Goal: Submit feedback/report problem

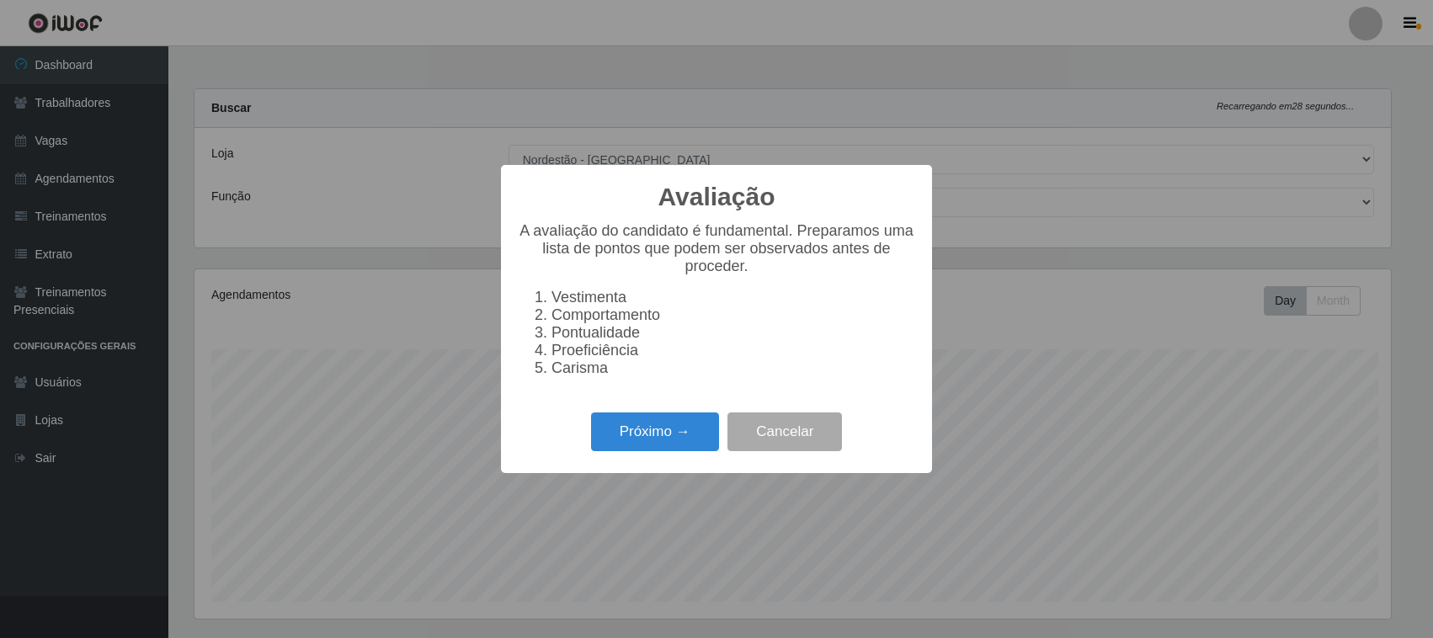
select select "420"
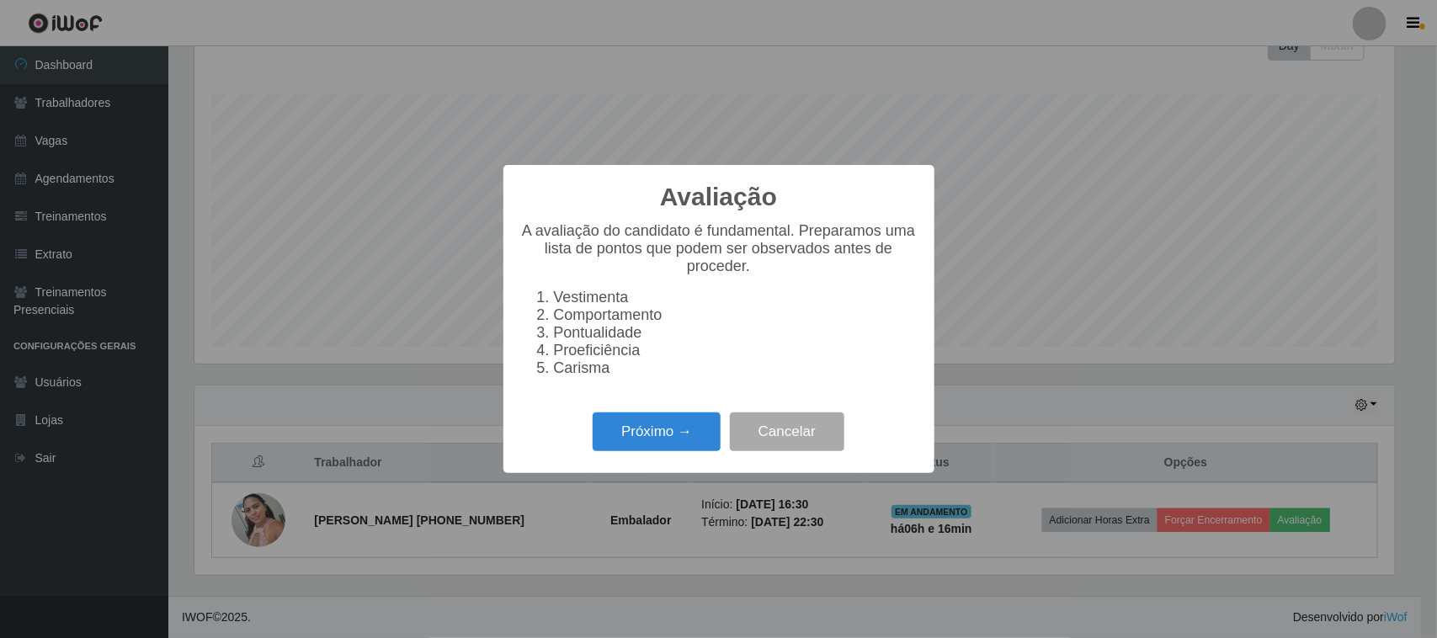
scroll to position [350, 1201]
click at [665, 440] on button "Próximo →" at bounding box center [657, 433] width 128 height 40
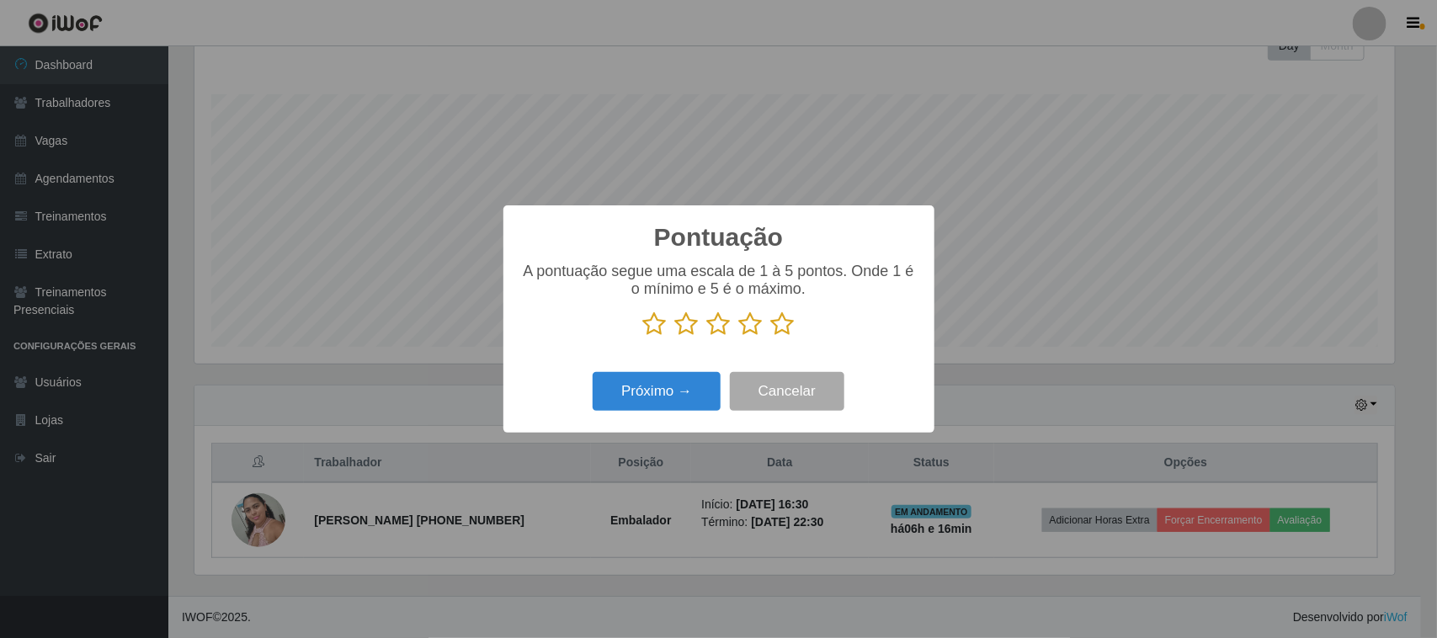
scroll to position [841748, 840896]
click at [785, 333] on icon at bounding box center [783, 324] width 24 height 25
click at [771, 337] on input "radio" at bounding box center [771, 337] width 0 height 0
click at [691, 394] on button "Próximo →" at bounding box center [657, 392] width 128 height 40
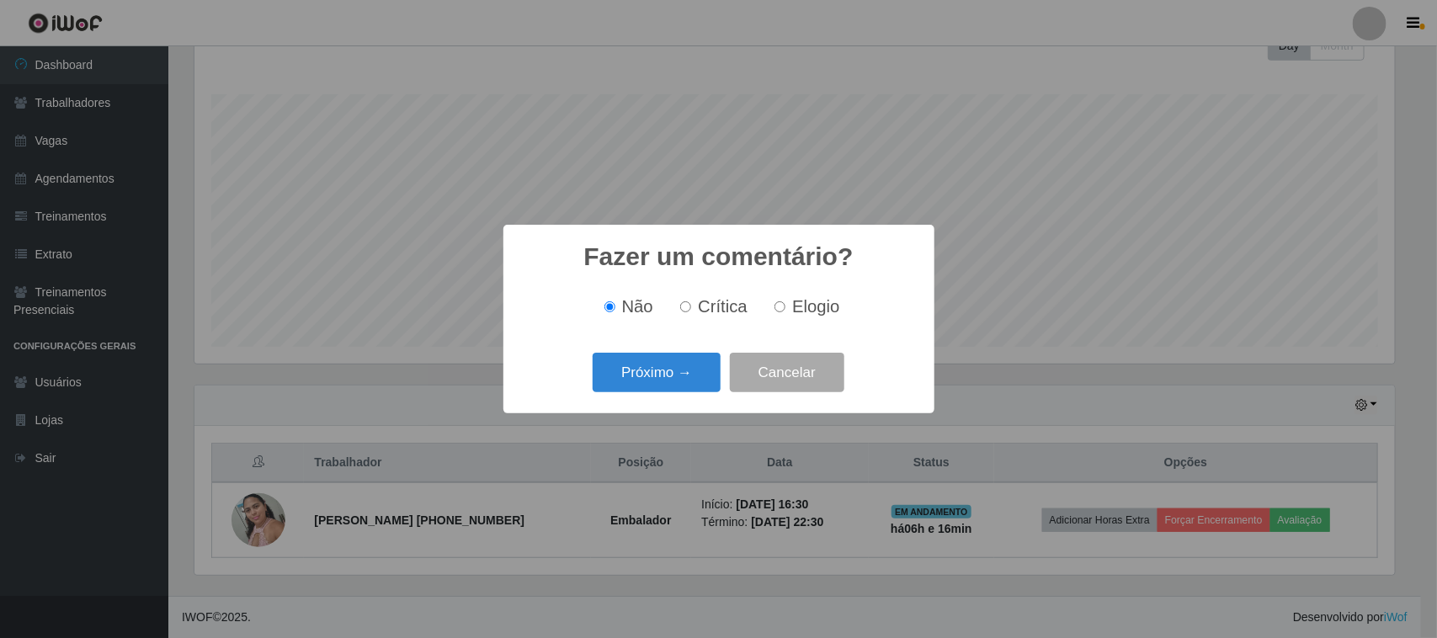
click at [797, 308] on span "Elogio" at bounding box center [815, 306] width 47 height 19
click at [786, 308] on input "Elogio" at bounding box center [780, 306] width 11 height 11
radio input "true"
click at [708, 367] on button "Próximo →" at bounding box center [657, 373] width 128 height 40
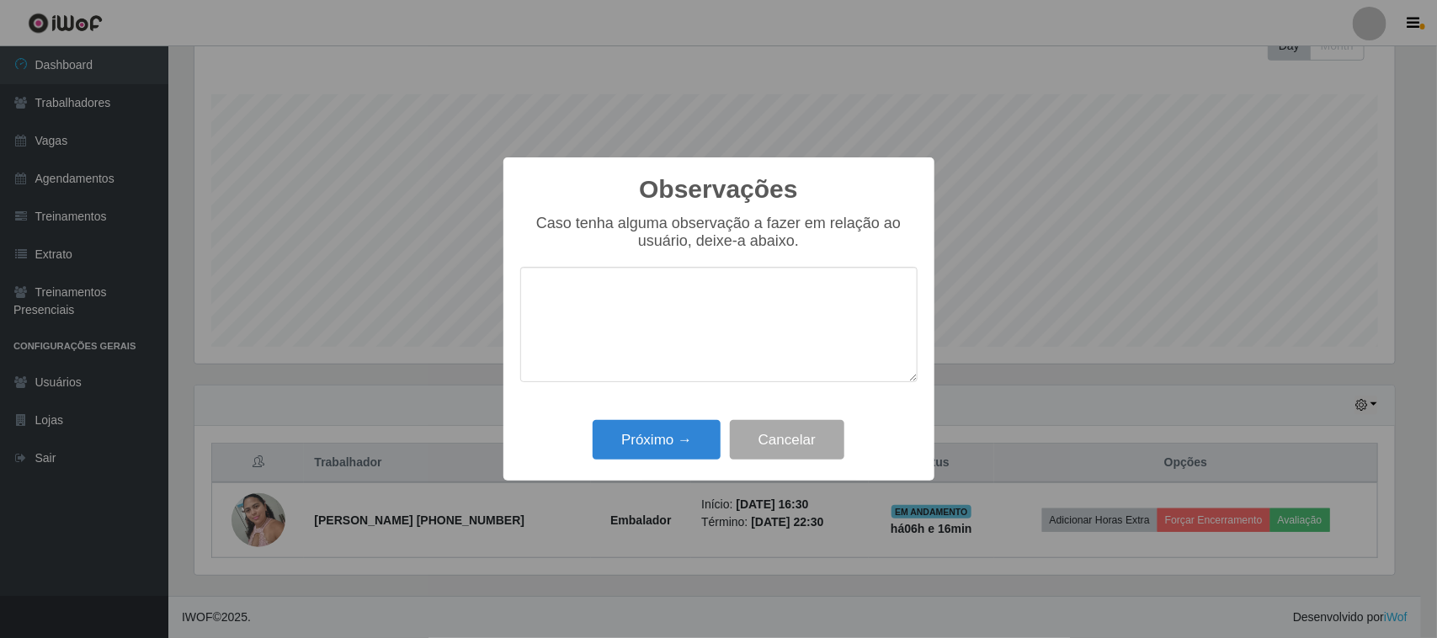
click at [784, 301] on textarea at bounding box center [718, 324] width 397 height 115
type textarea "pontual"
click at [701, 430] on button "Próximo →" at bounding box center [657, 440] width 128 height 40
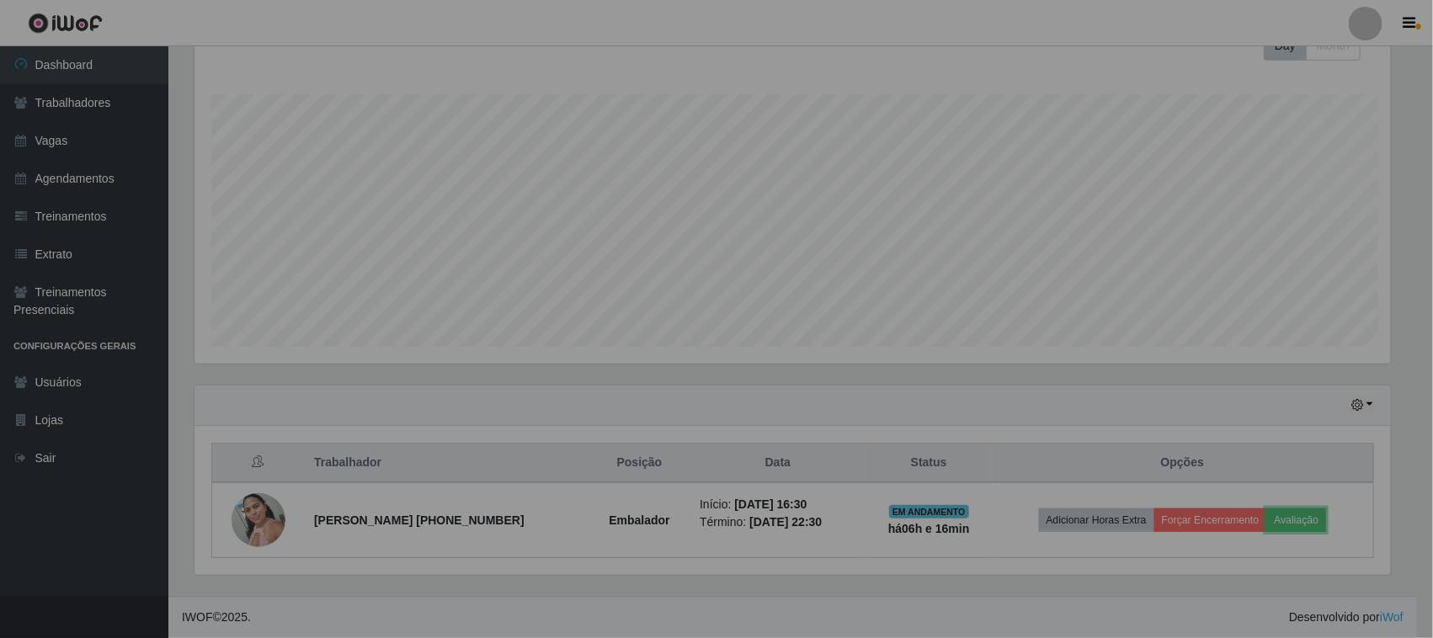
scroll to position [350, 1213]
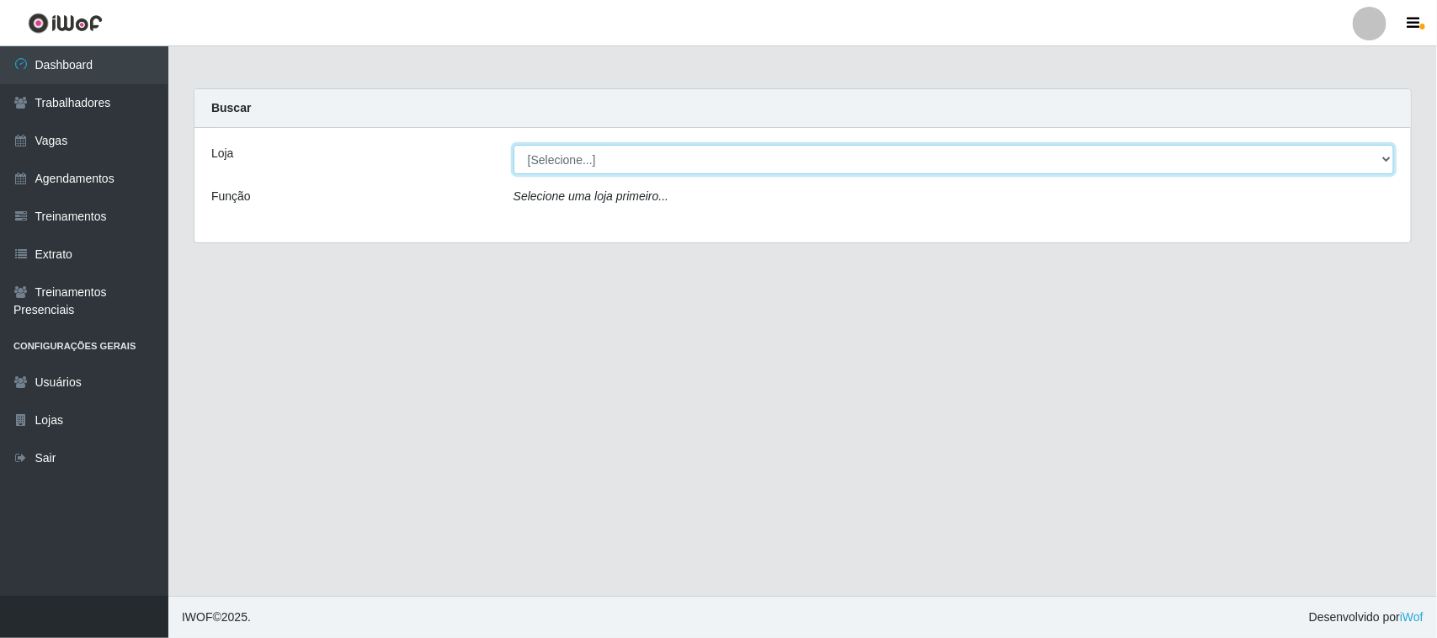
click at [685, 163] on select "[Selecione...] Nordestão - Santa Catarina" at bounding box center [954, 159] width 881 height 29
select select "420"
click at [514, 145] on select "[Selecione...] Nordestão - Santa Catarina" at bounding box center [954, 159] width 881 height 29
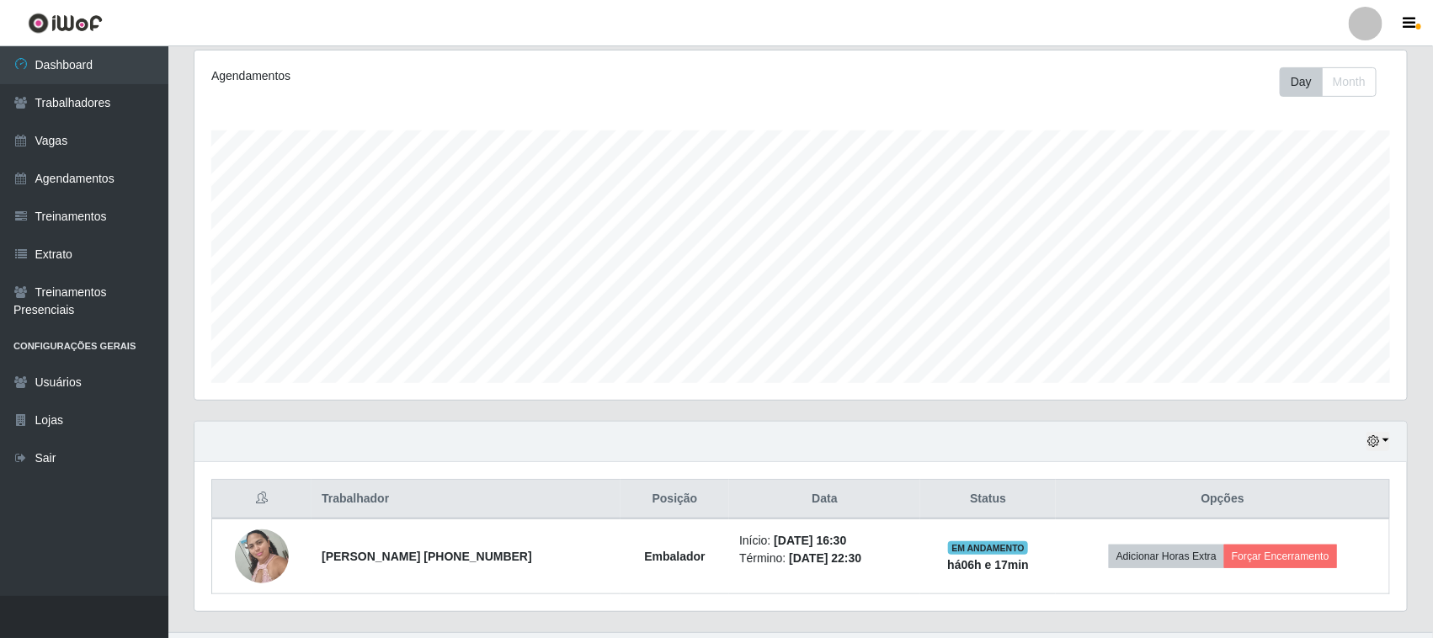
scroll to position [257, 0]
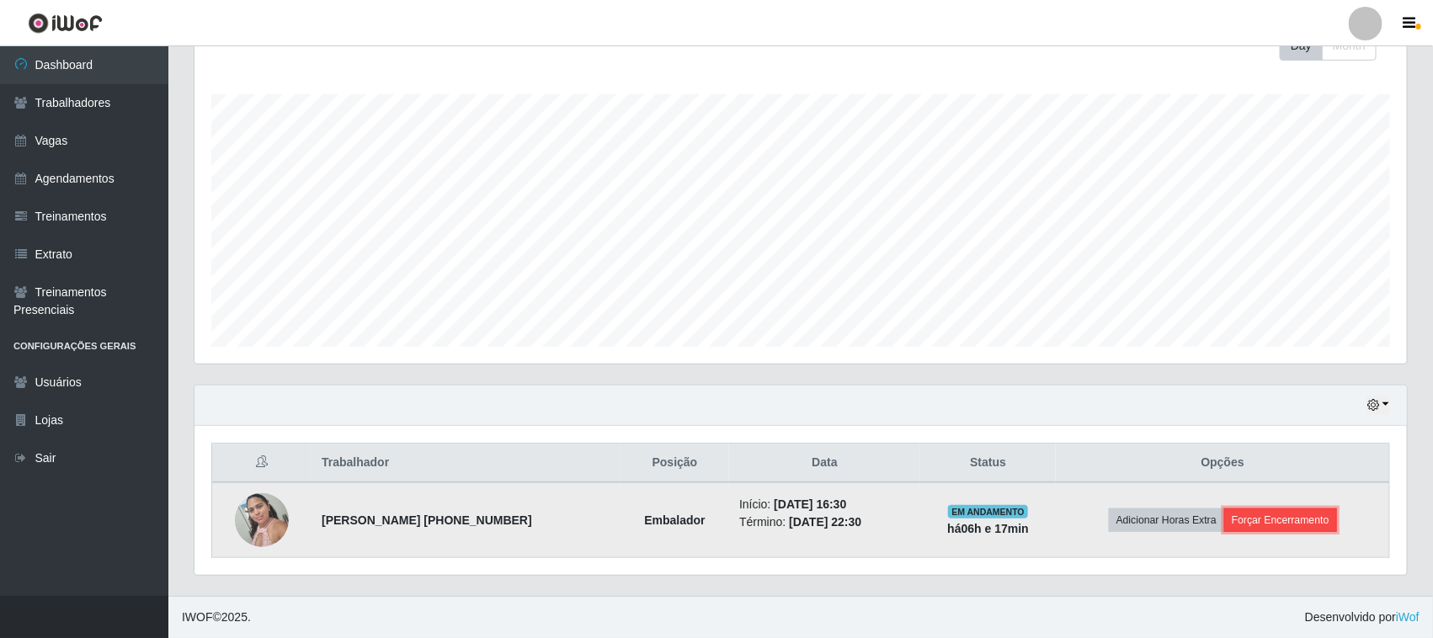
click at [1255, 510] on button "Forçar Encerramento" at bounding box center [1280, 521] width 113 height 24
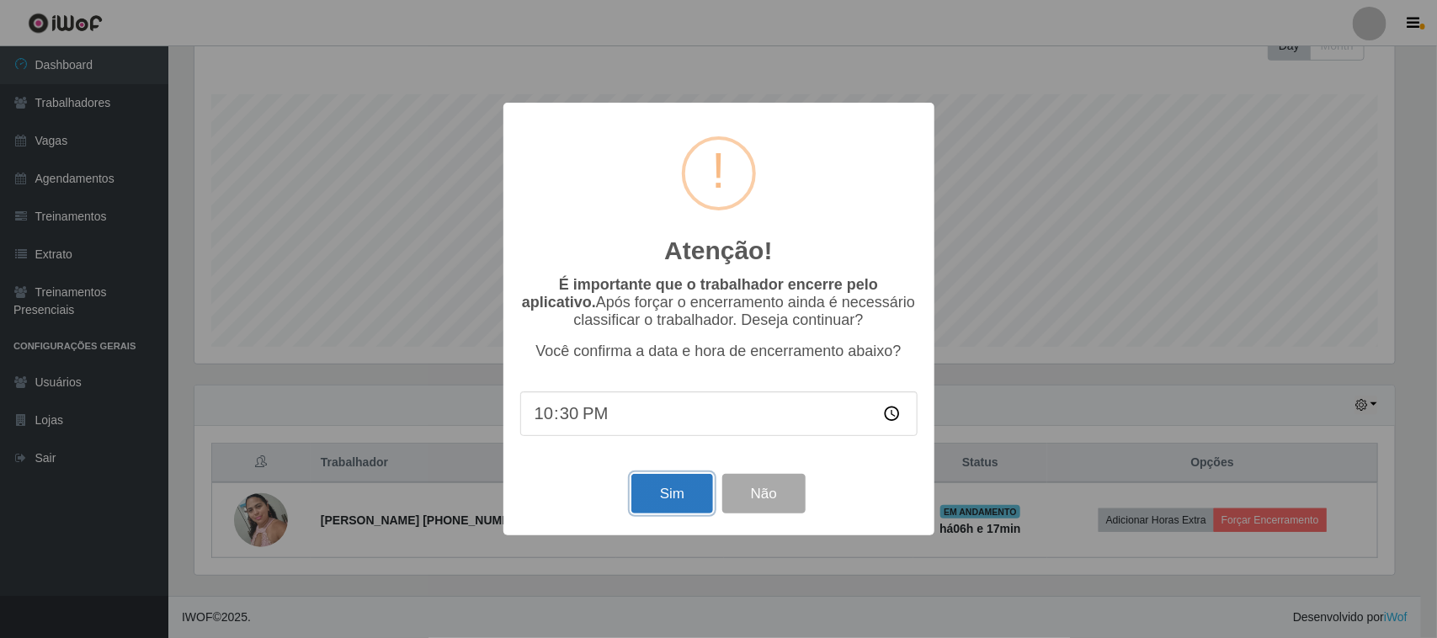
click at [633, 508] on button "Sim" at bounding box center [673, 494] width 82 height 40
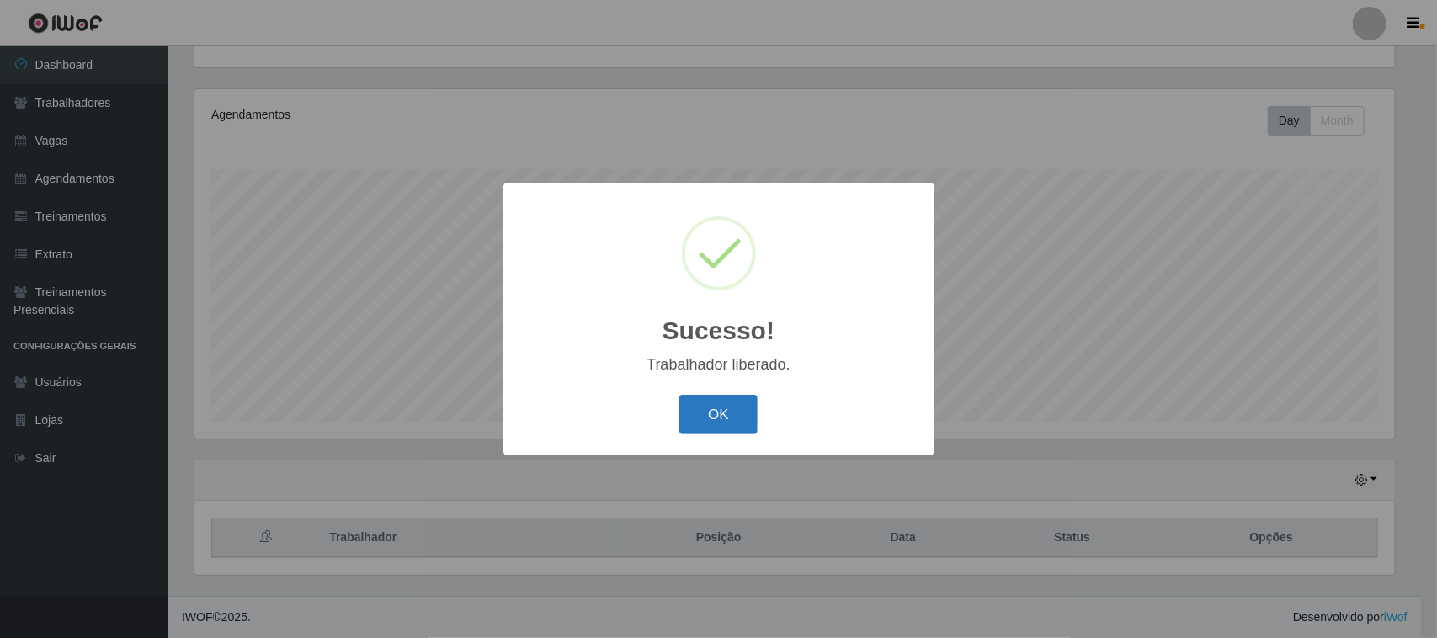
click at [734, 415] on button "OK" at bounding box center [719, 415] width 78 height 40
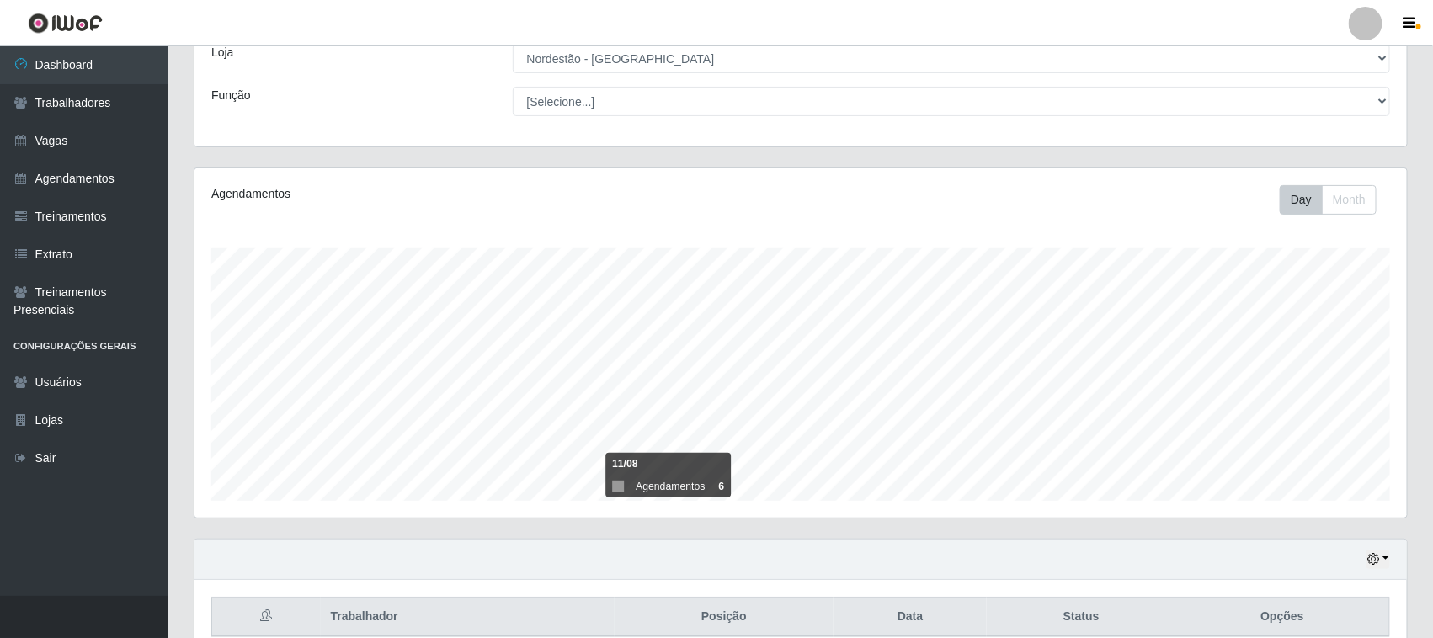
scroll to position [182, 0]
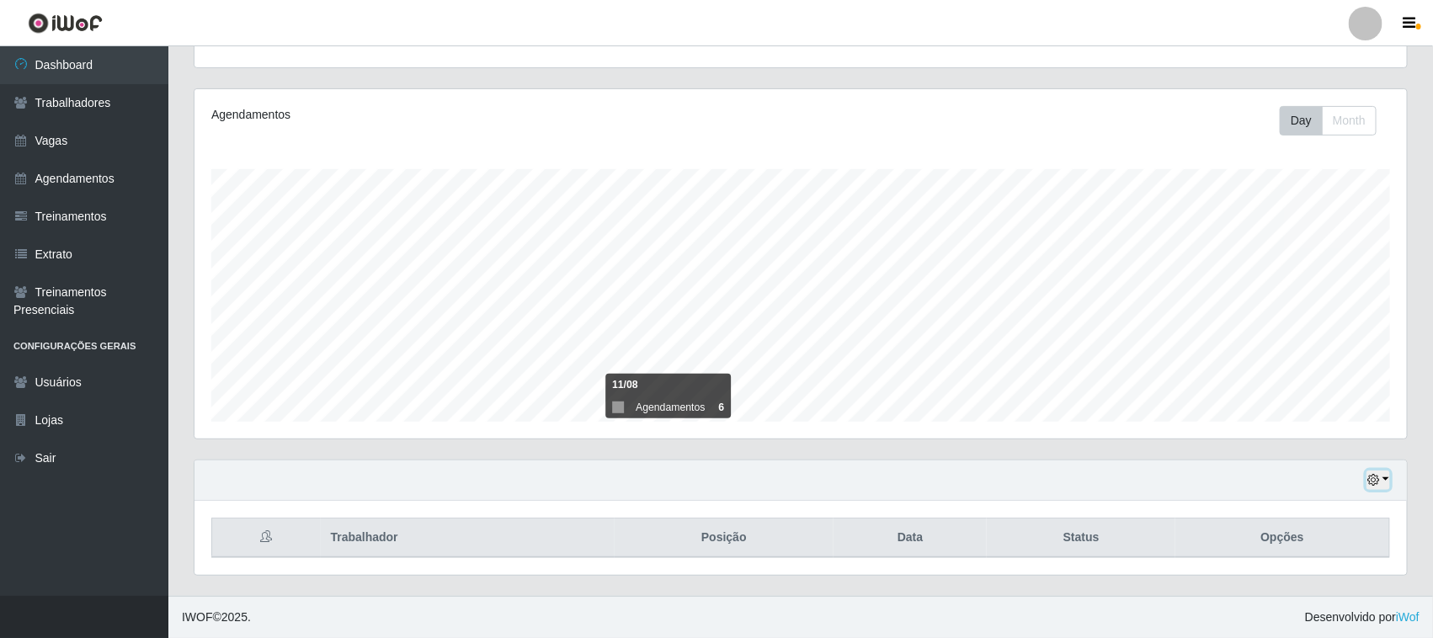
click at [1368, 481] on icon "button" at bounding box center [1374, 480] width 12 height 12
click at [1286, 356] on button "1 dia" at bounding box center [1322, 345] width 133 height 35
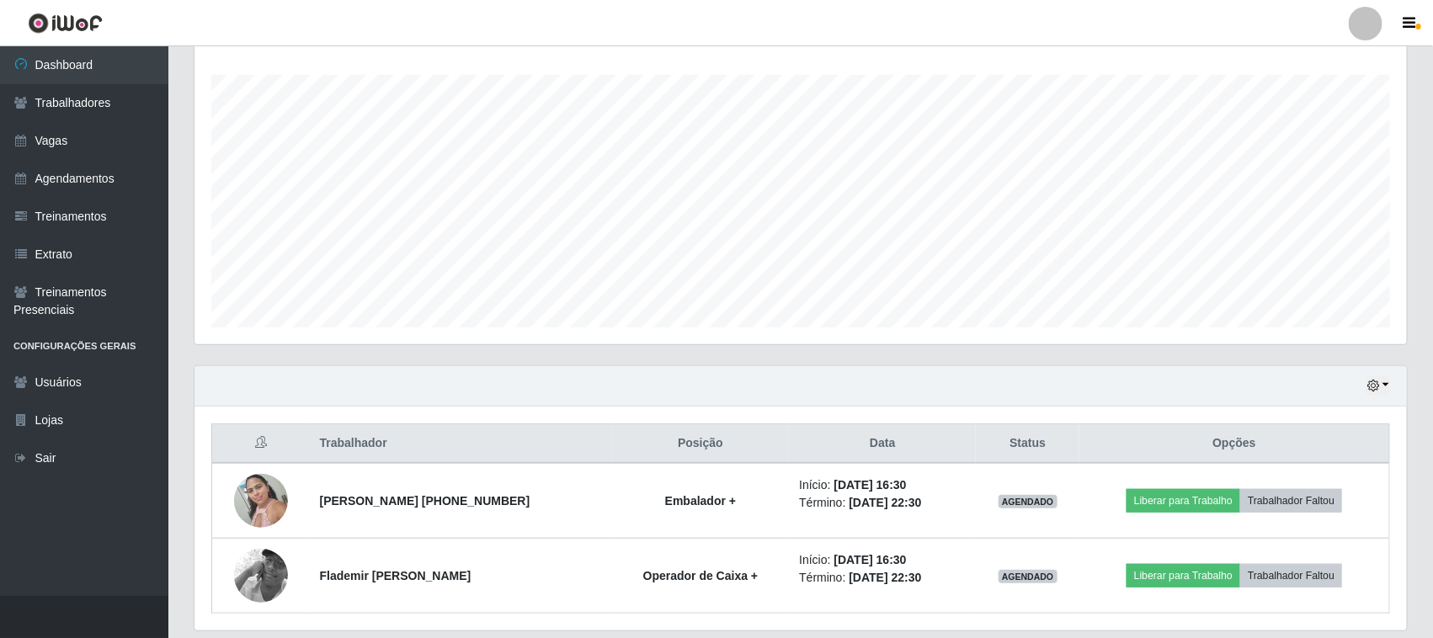
scroll to position [316, 0]
